Goal: Navigation & Orientation: Find specific page/section

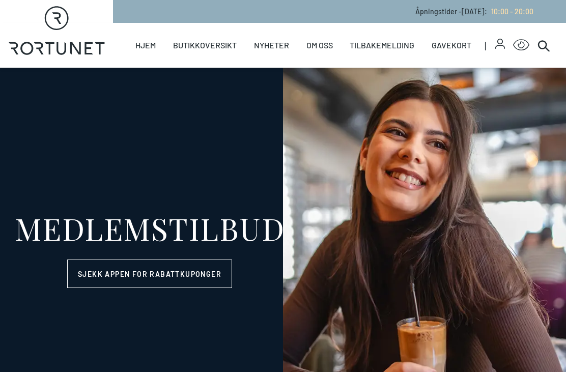
select select "NO"
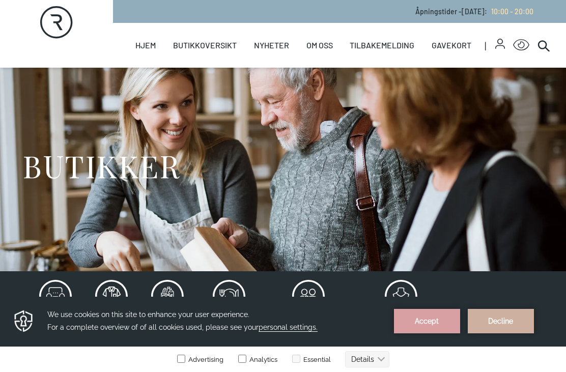
scroll to position [17, 0]
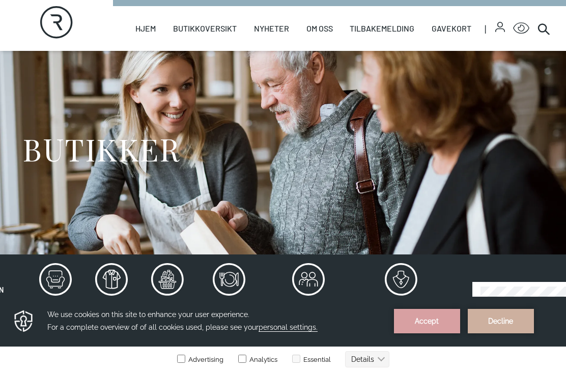
click at [0, 0] on link "Butikker" at bounding box center [0, 0] width 0 height 0
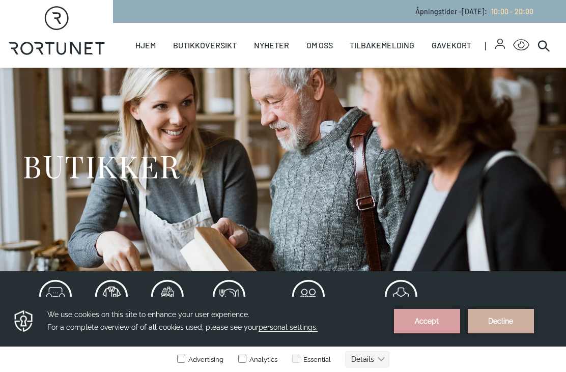
click at [0, 0] on link "Butikker" at bounding box center [0, 0] width 0 height 0
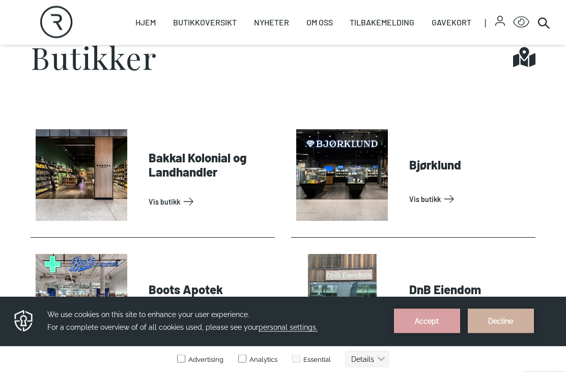
scroll to position [342, 0]
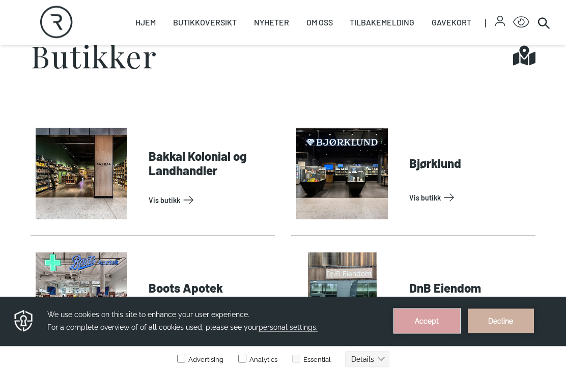
click at [430, 322] on button "Accept" at bounding box center [427, 320] width 66 height 24
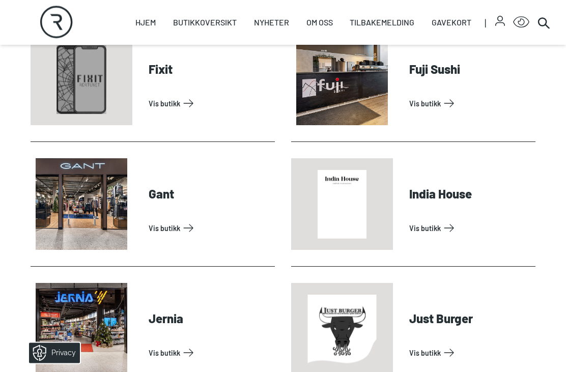
scroll to position [815, 0]
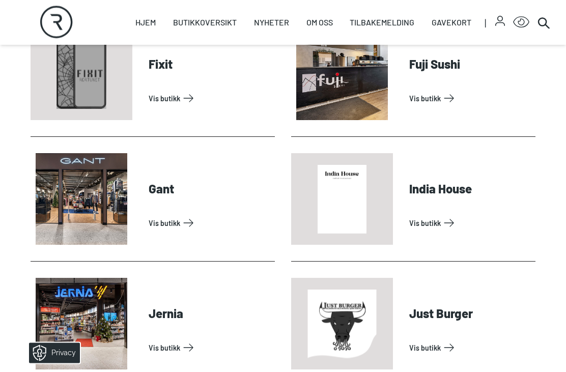
click at [149, 215] on link "Vis butikk" at bounding box center [210, 223] width 122 height 16
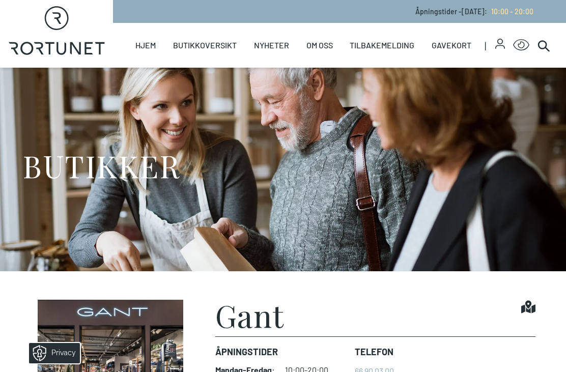
scroll to position [799, 0]
